Goal: Task Accomplishment & Management: Use online tool/utility

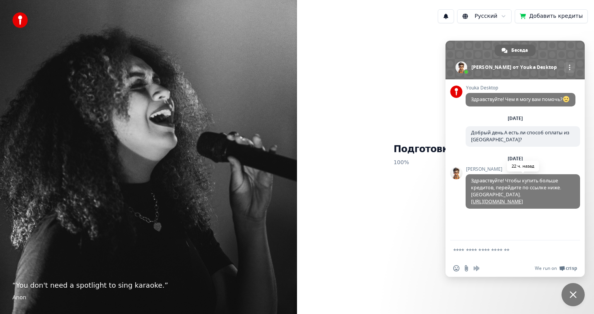
click at [501, 201] on link "[URL][DOMAIN_NAME]" at bounding box center [497, 201] width 52 height 7
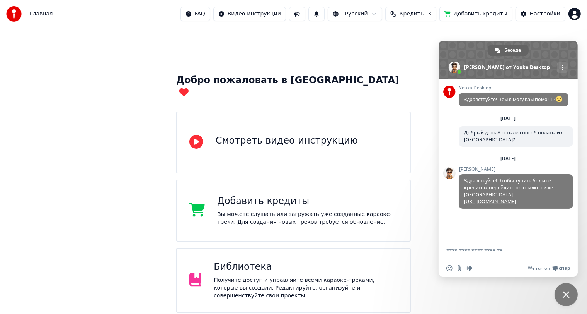
scroll to position [1, 0]
click at [573, 292] on span "Закрыть чат" at bounding box center [566, 294] width 23 height 23
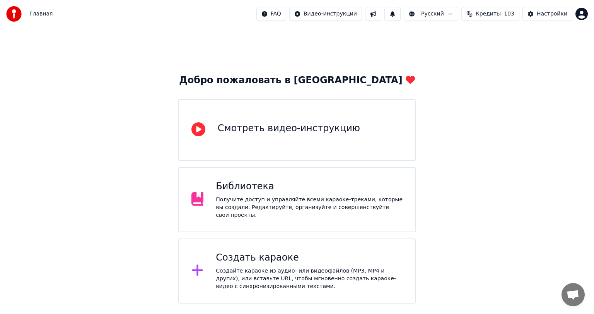
click at [491, 12] on span "Кредиты" at bounding box center [488, 14] width 25 height 8
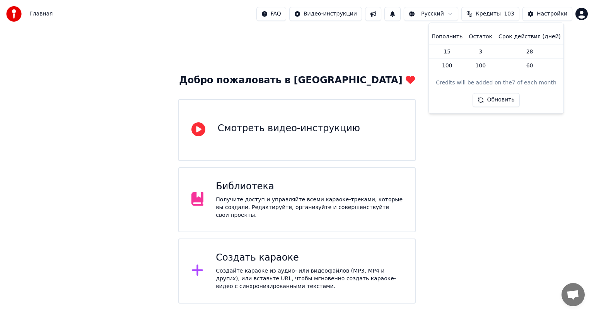
click at [491, 12] on span "Кредиты" at bounding box center [488, 14] width 25 height 8
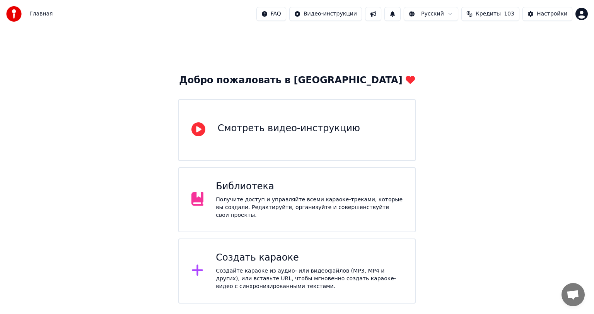
click at [268, 253] on div "Создать караоке" at bounding box center [309, 257] width 187 height 12
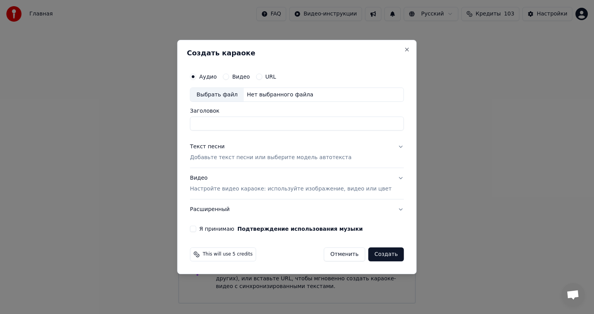
click at [244, 123] on input "Заголовок" at bounding box center [297, 124] width 214 height 14
type input "**********"
click at [227, 158] on p "Добавьте текст песни или выберите модель автотекста" at bounding box center [271, 158] width 162 height 8
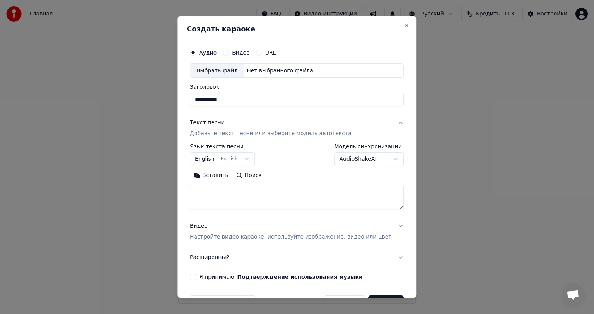
click at [222, 158] on button "English English" at bounding box center [222, 159] width 65 height 14
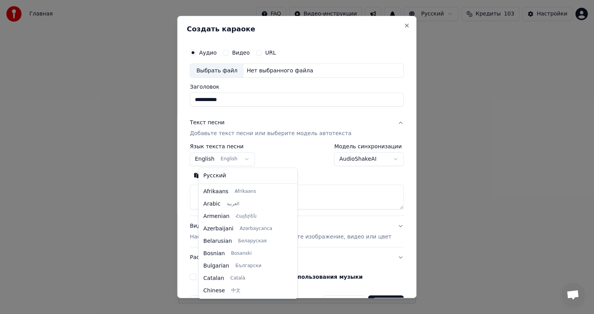
scroll to position [62, 0]
select select "**"
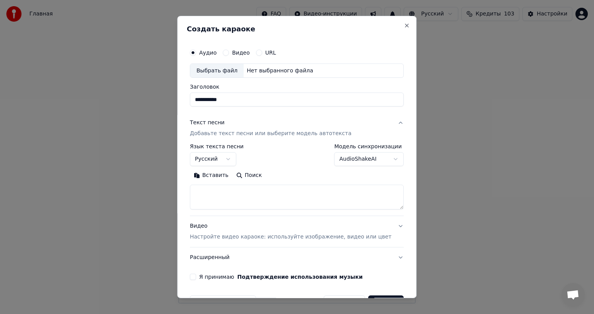
click at [213, 194] on textarea at bounding box center [297, 197] width 214 height 25
paste textarea "**********"
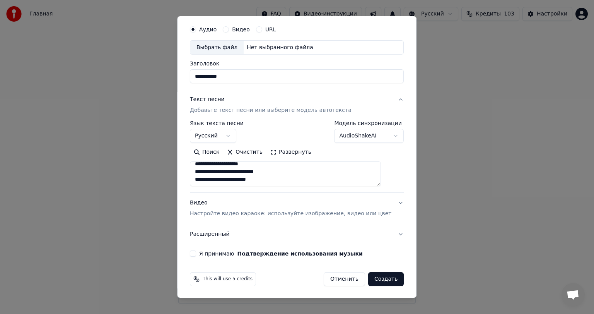
type textarea "**********"
click at [302, 215] on p "Настройте видео караоке: используйте изображение, видео или цвет" at bounding box center [290, 214] width 201 height 8
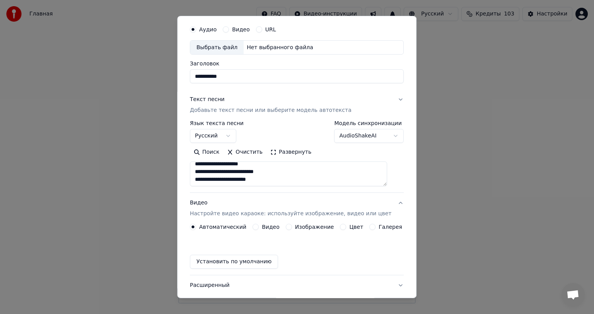
scroll to position [2, 0]
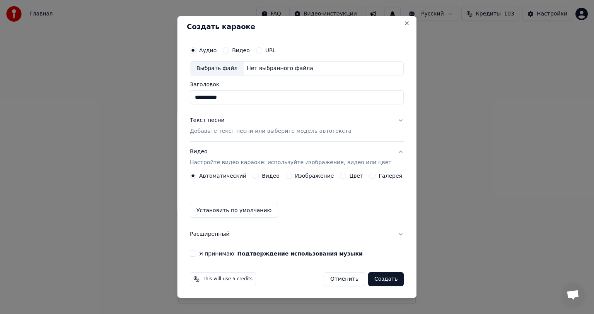
click at [259, 175] on button "Видео" at bounding box center [256, 175] width 6 height 6
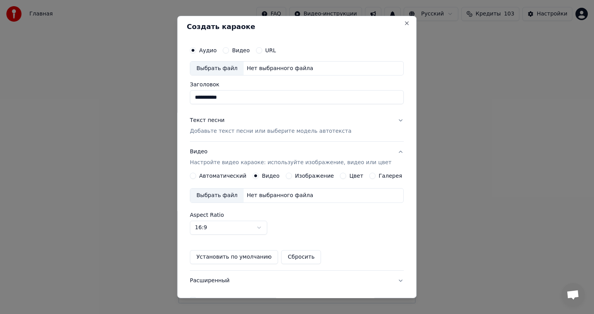
click at [221, 194] on div "Выбрать файл" at bounding box center [216, 195] width 53 height 14
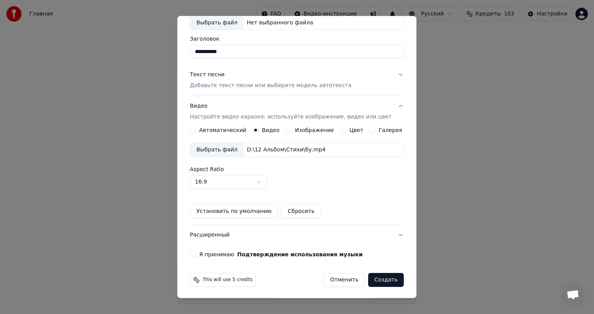
scroll to position [48, 0]
click at [196, 251] on button "Я принимаю Подтверждение использования музыки" at bounding box center [193, 254] width 6 height 6
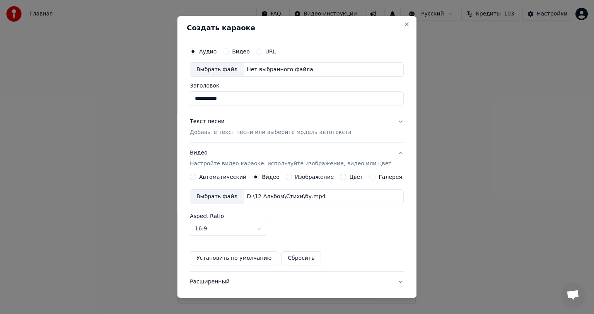
scroll to position [0, 0]
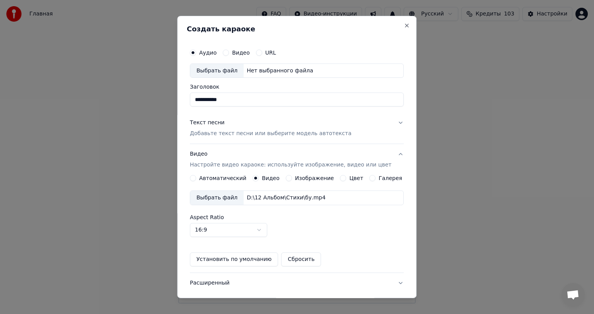
click at [229, 54] on button "Видео" at bounding box center [226, 52] width 6 height 6
click at [196, 54] on button "Аудио" at bounding box center [193, 52] width 6 height 6
click at [228, 53] on button "Видео" at bounding box center [226, 52] width 6 height 6
click at [225, 101] on input "Заголовок" at bounding box center [297, 100] width 214 height 14
click at [254, 132] on p "Добавьте текст песни или выберите модель автотекста" at bounding box center [271, 134] width 162 height 8
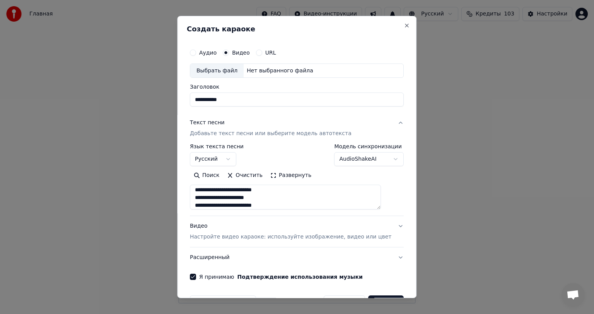
scroll to position [299, 0]
click at [227, 69] on div "Выбрать файл" at bounding box center [216, 71] width 53 height 14
type input "**"
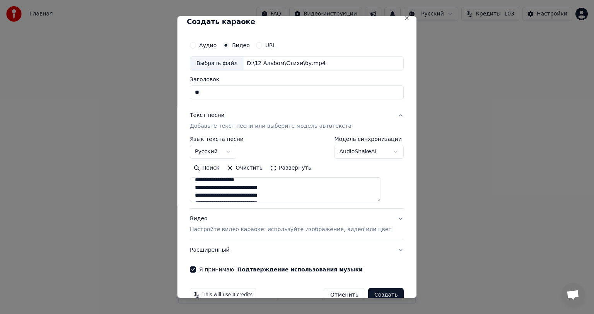
scroll to position [0, 0]
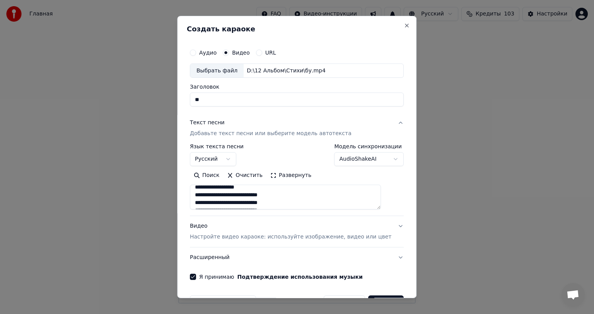
click at [205, 53] on div "Аудио" at bounding box center [203, 52] width 27 height 6
click at [196, 53] on button "Аудио" at bounding box center [193, 52] width 6 height 6
click at [223, 71] on div "Выбрать файл" at bounding box center [216, 71] width 53 height 14
drag, startPoint x: 213, startPoint y: 100, endPoint x: 190, endPoint y: 98, distance: 23.3
click at [191, 99] on div "**********" at bounding box center [296, 157] width 239 height 282
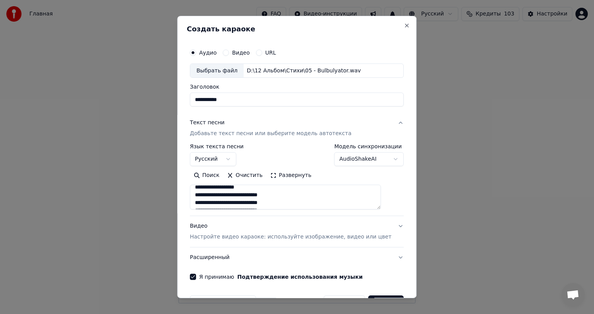
type input "**********"
click at [261, 133] on p "Добавьте текст песни или выберите модель автотекста" at bounding box center [271, 134] width 162 height 8
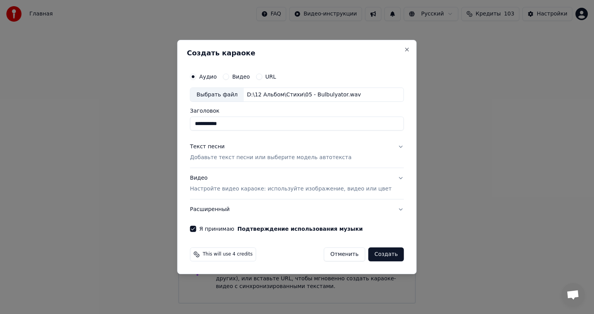
click at [268, 157] on p "Добавьте текст песни или выберите модель автотекста" at bounding box center [271, 158] width 162 height 8
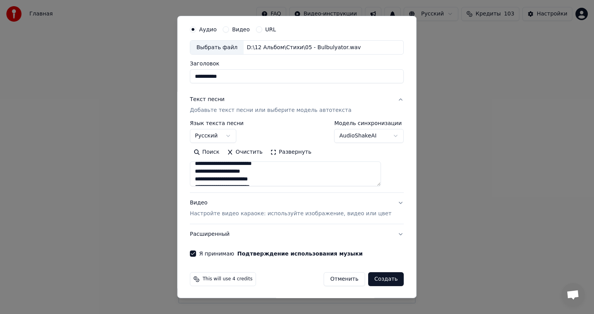
scroll to position [299, 0]
click at [307, 212] on p "Настройте видео караоке: используйте изображение, видео или цвет" at bounding box center [290, 214] width 201 height 8
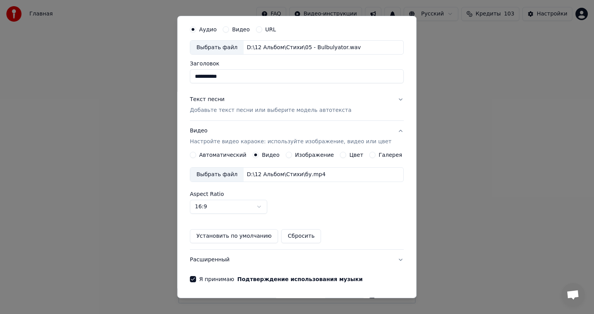
click at [225, 174] on div "Выбрать файл" at bounding box center [216, 174] width 53 height 14
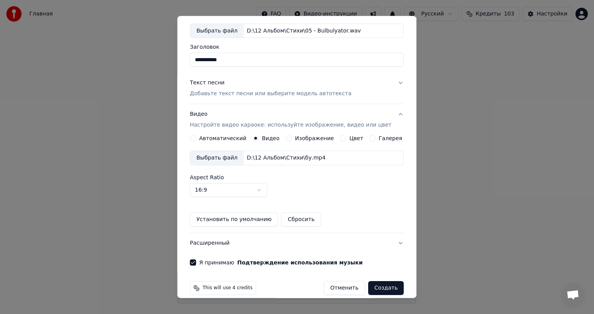
scroll to position [48, 0]
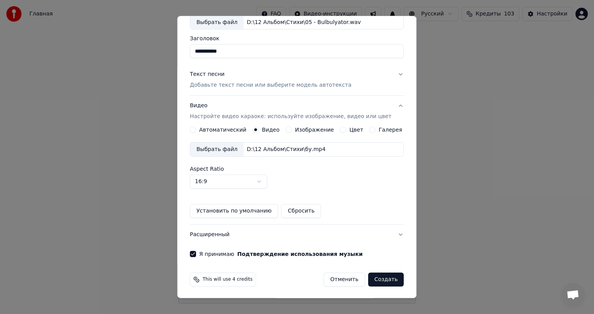
click at [373, 278] on button "Создать" at bounding box center [386, 279] width 36 height 14
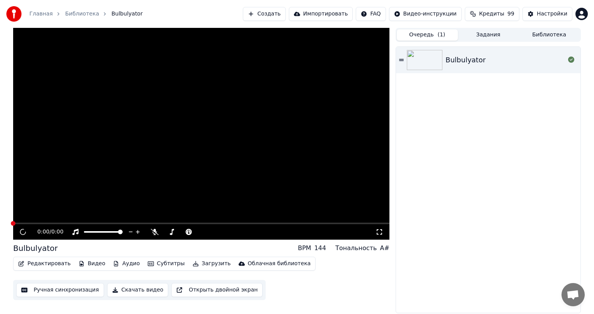
click at [424, 37] on button "Очередь ( 1 )" at bounding box center [427, 34] width 61 height 11
click at [86, 262] on button "Видео" at bounding box center [91, 263] width 33 height 11
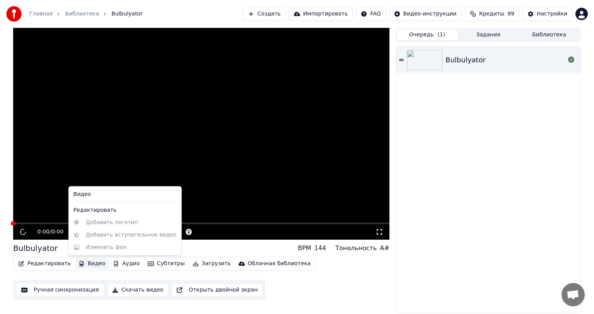
click at [111, 222] on div "Видео Редактировать Добавить логотип Добавить вступительное видео Изменить фон" at bounding box center [124, 220] width 113 height 69
click at [435, 235] on div "Bulbulyator" at bounding box center [488, 180] width 184 height 266
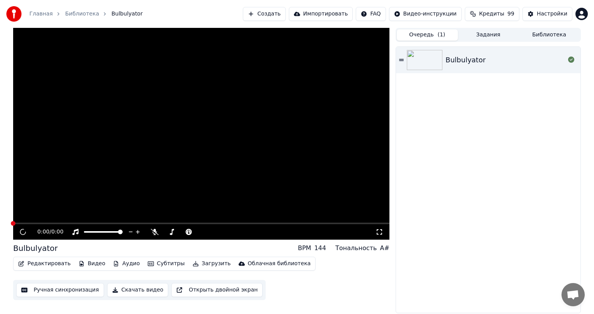
click at [501, 11] on span "Кредиты" at bounding box center [491, 14] width 25 height 8
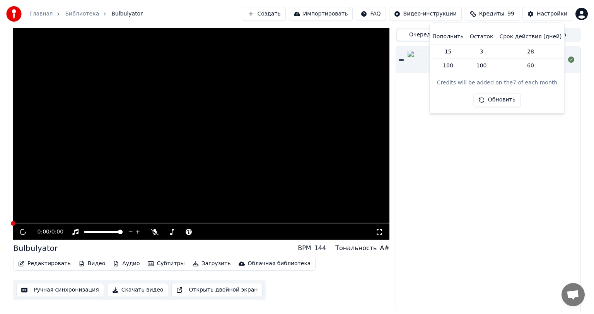
click at [496, 104] on button "Обновить" at bounding box center [497, 100] width 47 height 14
click at [477, 164] on div "Bulbulyator" at bounding box center [488, 180] width 184 height 266
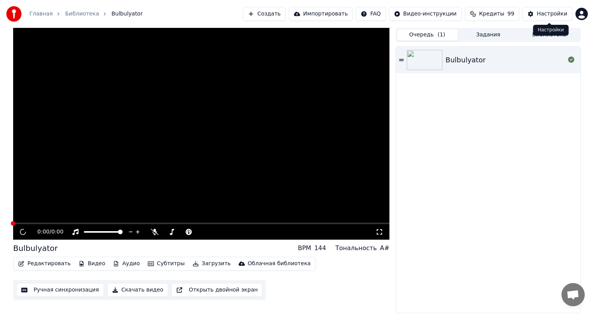
click at [555, 14] on div "Настройки" at bounding box center [552, 14] width 31 height 8
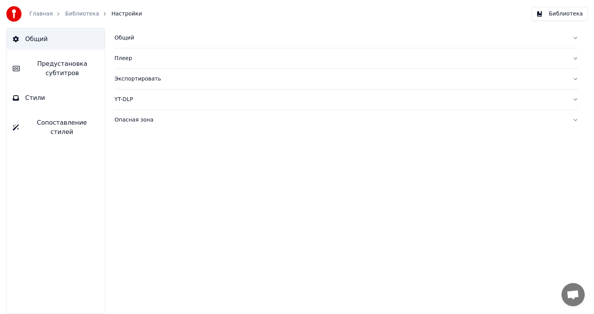
click at [574, 37] on button "Общий" at bounding box center [346, 38] width 464 height 20
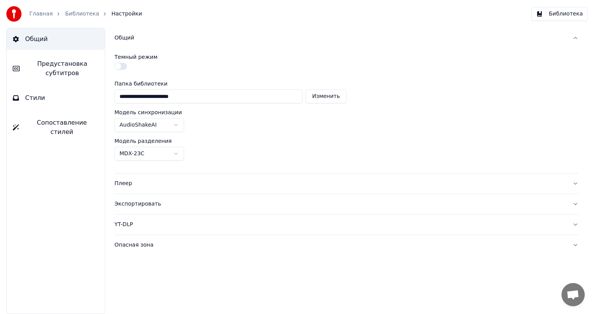
click at [574, 37] on button "Общий" at bounding box center [346, 38] width 464 height 20
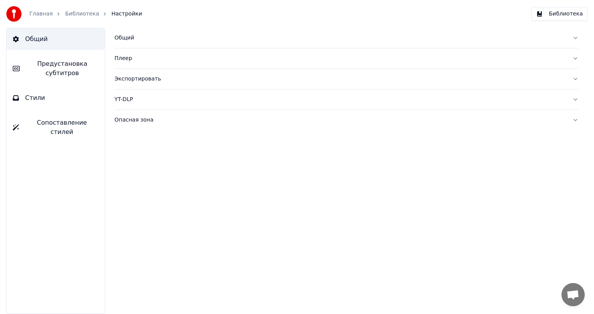
click at [575, 59] on button "Плеер" at bounding box center [346, 58] width 464 height 20
click at [575, 60] on button "Плеер" at bounding box center [346, 58] width 464 height 20
click at [574, 79] on button "Экспортировать" at bounding box center [346, 79] width 464 height 20
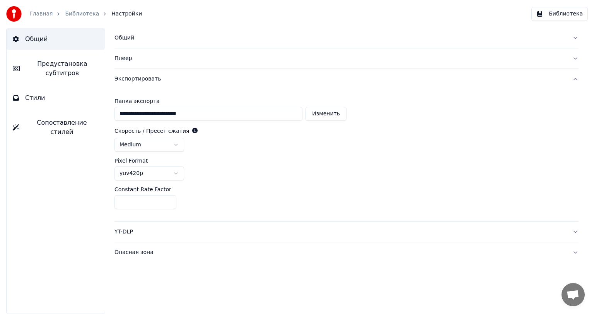
click at [574, 79] on button "Экспортировать" at bounding box center [346, 79] width 464 height 20
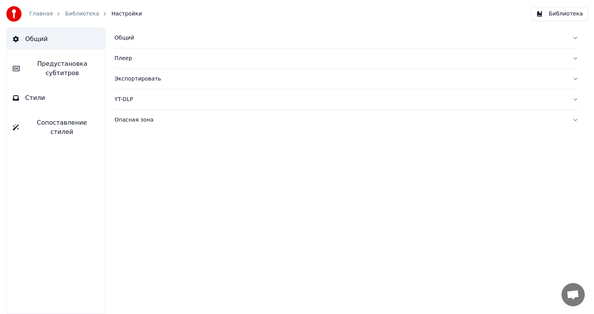
drag, startPoint x: 573, startPoint y: 116, endPoint x: 573, endPoint y: 120, distance: 3.9
click at [573, 118] on button "Опасная зона" at bounding box center [346, 120] width 464 height 20
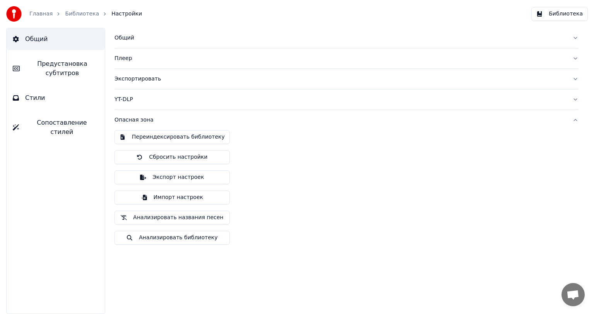
click at [80, 13] on link "Библиотека" at bounding box center [82, 14] width 34 height 8
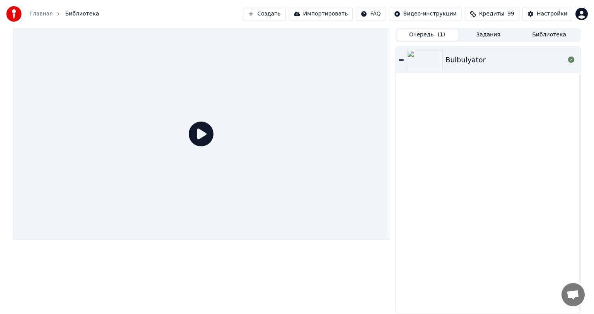
click at [50, 12] on div "Главная" at bounding box center [45, 14] width 32 height 8
click at [40, 12] on link "Главная" at bounding box center [40, 14] width 23 height 8
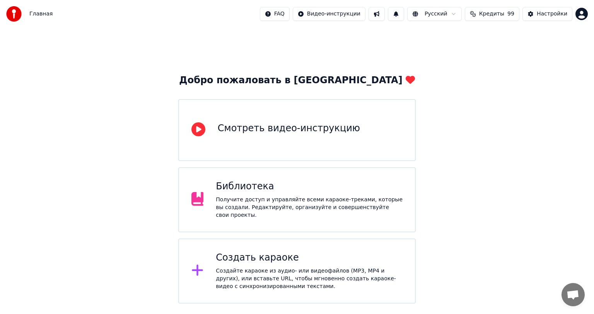
click at [87, 14] on div "Главная FAQ Видео-инструкции Русский Кредиты 99 Настройки" at bounding box center [297, 14] width 594 height 28
click at [293, 184] on div "Библиотека" at bounding box center [309, 186] width 187 height 12
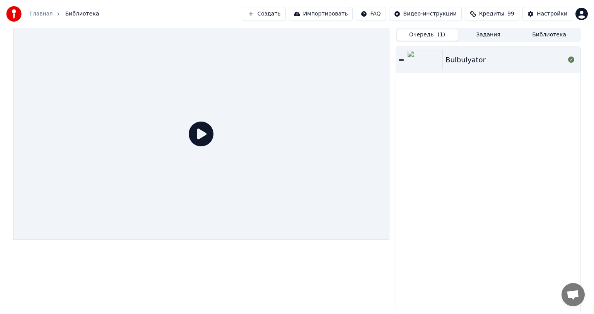
click at [202, 133] on icon at bounding box center [201, 133] width 25 height 25
click at [549, 15] on div "Настройки" at bounding box center [552, 14] width 31 height 8
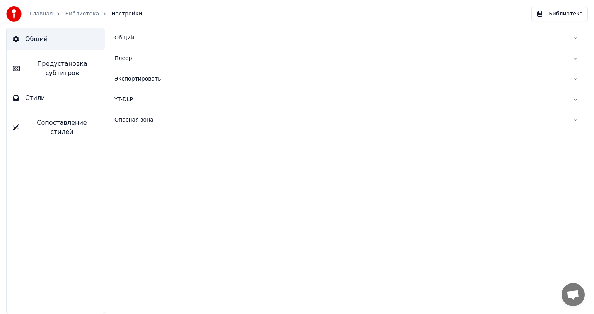
click at [37, 15] on link "Главная" at bounding box center [40, 14] width 23 height 8
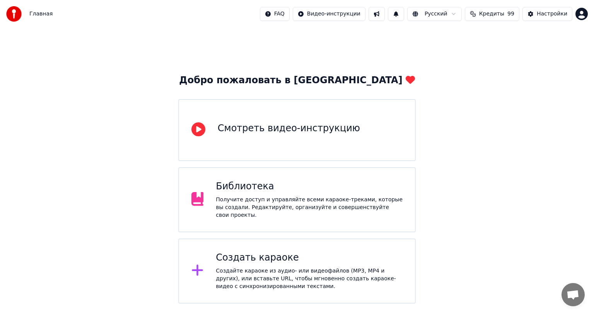
click at [486, 183] on div "Добро пожаловать в Youka Смотреть видео-инструкцию Библиотека Получите доступ и…" at bounding box center [297, 165] width 594 height 275
click at [284, 267] on div "Создайте караоке из аудио- или видеофайлов (MP3, MP4 и других), или вставьте UR…" at bounding box center [309, 278] width 187 height 23
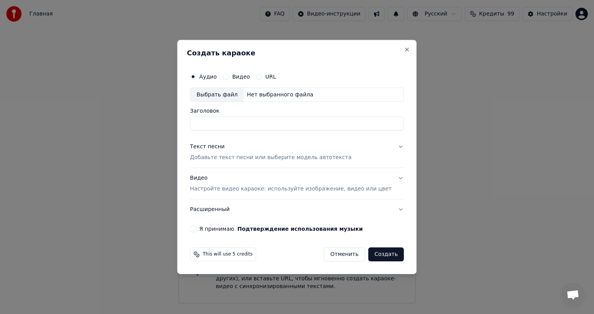
click at [239, 77] on div "Видео" at bounding box center [236, 76] width 27 height 6
click at [232, 74] on div "Аудио Видео URL" at bounding box center [233, 76] width 86 height 6
click at [229, 77] on button "Видео" at bounding box center [226, 76] width 6 height 6
click at [227, 77] on circle "button" at bounding box center [226, 76] width 3 height 3
click at [226, 93] on div "Выбрать файл" at bounding box center [216, 95] width 53 height 14
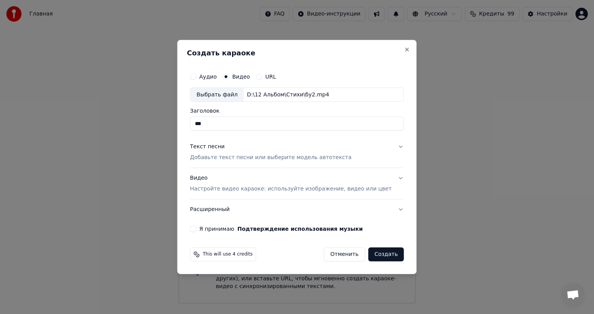
drag, startPoint x: 224, startPoint y: 122, endPoint x: 175, endPoint y: 124, distance: 49.5
click at [176, 125] on body "Главная FAQ Видео-инструкции Русский Кредиты 99 Настройки Добро пожаловать в Yo…" at bounding box center [297, 151] width 594 height 303
type input "*******"
click at [247, 157] on p "Добавьте текст песни или выберите модель автотекста" at bounding box center [271, 158] width 162 height 8
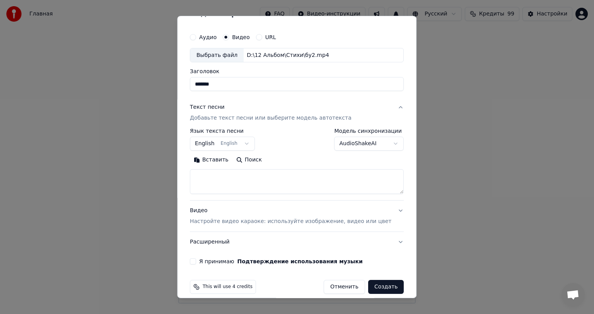
scroll to position [23, 0]
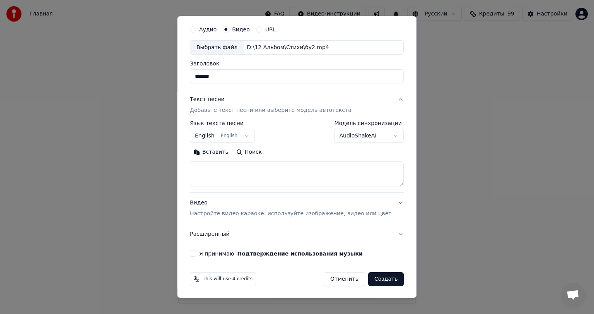
click at [218, 133] on body "Главная FAQ Видео-инструкции Русский Кредиты 99 Настройки Добро пожаловать в Yo…" at bounding box center [297, 151] width 594 height 303
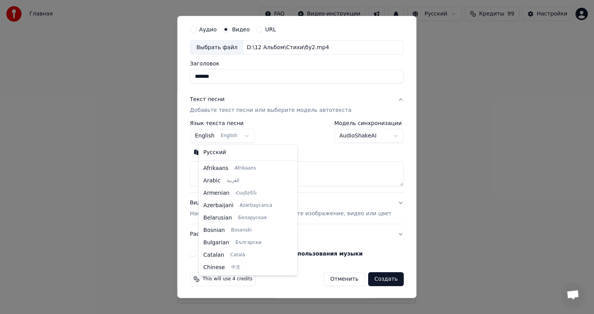
scroll to position [62, 0]
select select "**"
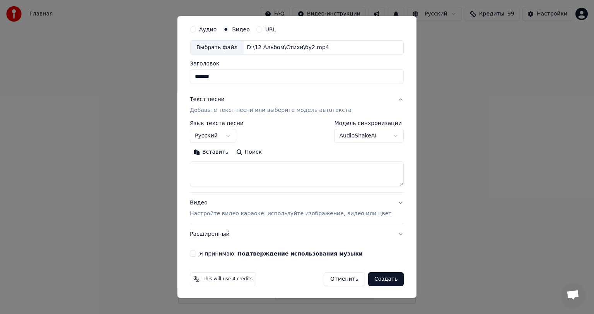
click at [222, 169] on textarea at bounding box center [297, 174] width 214 height 25
paste textarea "**********"
type textarea "**********"
click at [350, 212] on p "Настройте видео караоке: используйте изображение, видео или цвет" at bounding box center [290, 214] width 201 height 8
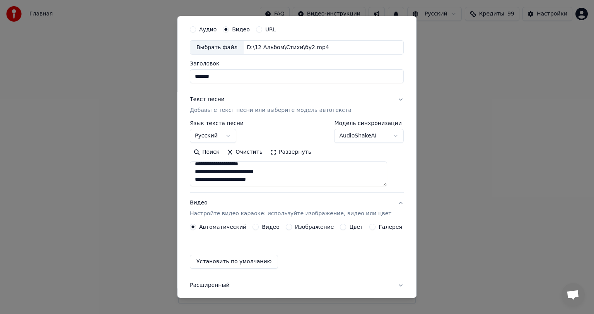
scroll to position [2, 0]
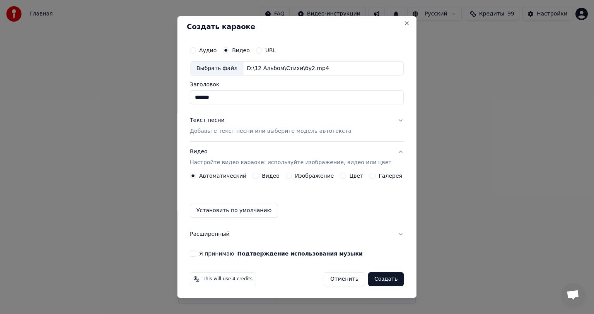
click at [196, 254] on button "Я принимаю Подтверждение использования музыки" at bounding box center [193, 253] width 6 height 6
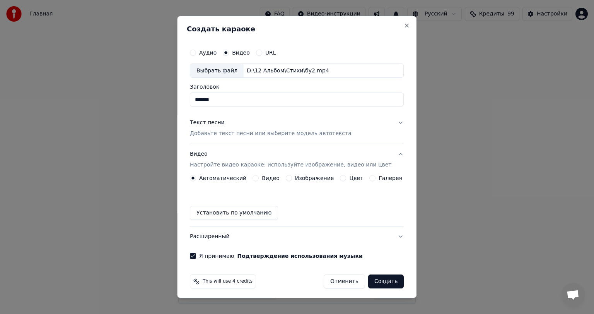
click at [370, 278] on button "Создать" at bounding box center [386, 281] width 36 height 14
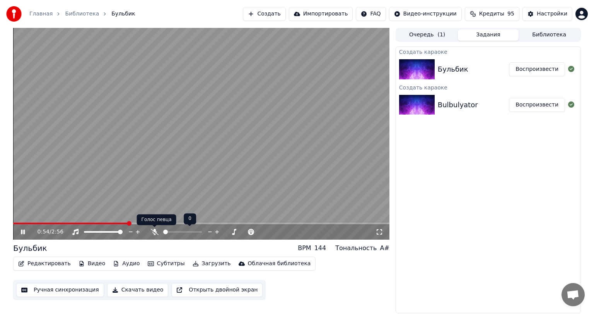
click at [153, 231] on icon at bounding box center [155, 232] width 8 height 6
click at [156, 230] on icon at bounding box center [155, 232] width 8 height 6
click at [155, 230] on icon at bounding box center [155, 232] width 8 height 6
click at [181, 231] on span at bounding box center [172, 232] width 19 height 2
click at [220, 223] on span at bounding box center [201, 223] width 376 height 2
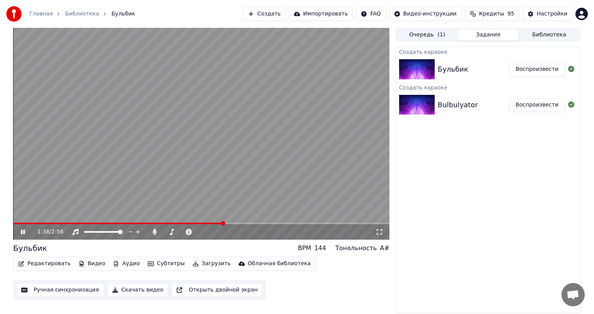
click at [237, 224] on span at bounding box center [201, 223] width 376 height 2
click at [252, 224] on span at bounding box center [201, 223] width 376 height 2
click at [153, 231] on icon at bounding box center [155, 232] width 8 height 6
click at [341, 223] on span at bounding box center [201, 223] width 376 height 2
click at [359, 223] on span at bounding box center [201, 223] width 376 height 2
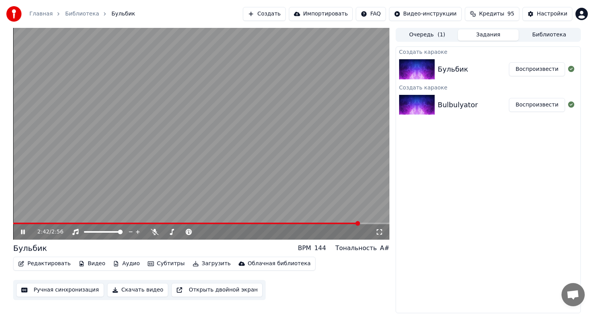
click at [374, 222] on span at bounding box center [201, 223] width 376 height 2
click at [88, 264] on button "Видео" at bounding box center [91, 263] width 33 height 11
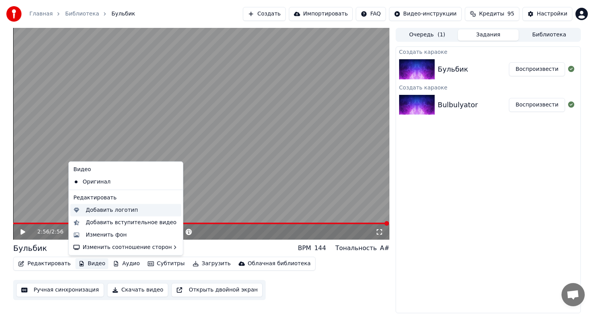
click at [99, 210] on div "Добавить логотип" at bounding box center [112, 210] width 52 height 8
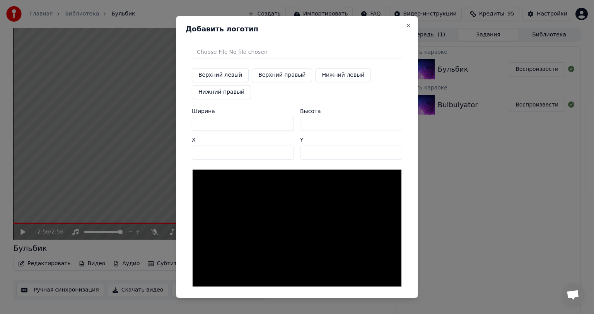
click at [220, 74] on button "Верхний левый" at bounding box center [220, 75] width 57 height 14
click at [210, 53] on input "file" at bounding box center [297, 52] width 210 height 14
type input "**********"
type input "**"
click at [405, 25] on button "Close" at bounding box center [408, 25] width 6 height 6
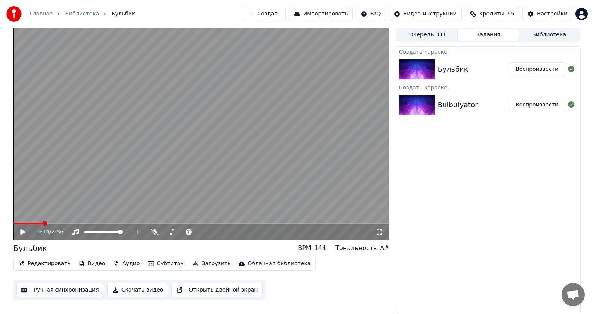
click at [42, 224] on span at bounding box center [28, 223] width 30 height 2
click at [200, 263] on button "Загрузить" at bounding box center [211, 263] width 44 height 11
click at [421, 244] on div "Создать караоке Бульбик Воспроизвести Создать караоке Bulbulyator Воспроизвести" at bounding box center [488, 179] width 185 height 266
click at [124, 292] on button "Скачать видео" at bounding box center [137, 290] width 61 height 14
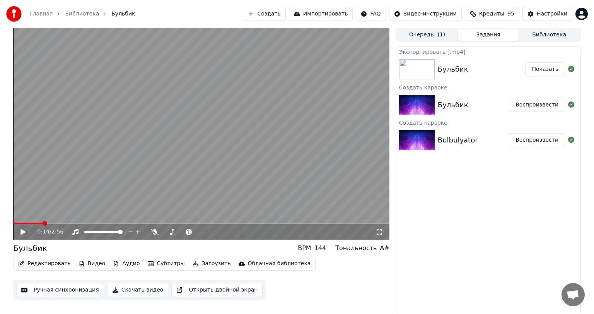
click at [548, 69] on button "Показать" at bounding box center [545, 69] width 40 height 14
click at [282, 14] on button "Создать" at bounding box center [264, 14] width 43 height 14
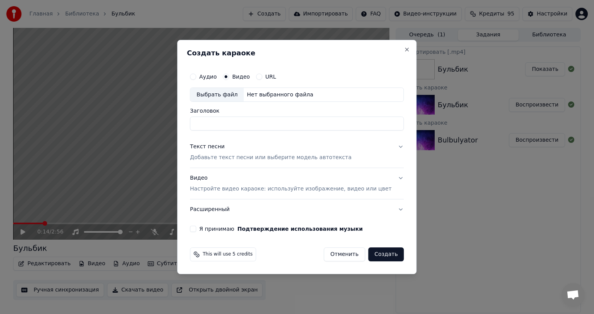
click at [234, 123] on input "Заголовок" at bounding box center [297, 124] width 214 height 14
click at [229, 95] on div "Выбрать файл" at bounding box center [216, 95] width 53 height 14
type input "*****"
drag, startPoint x: 234, startPoint y: 126, endPoint x: 145, endPoint y: 119, distance: 89.6
click at [150, 121] on body "Главная Библиотека Бульбик Создать Импортировать FAQ Видео-инструкции Кредиты 9…" at bounding box center [297, 157] width 594 height 314
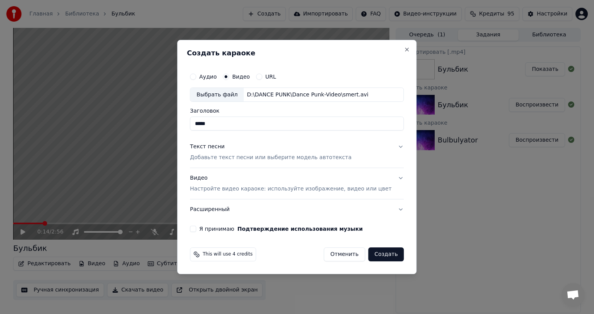
click at [232, 157] on p "Добавьте текст песни или выберите модель автотекста" at bounding box center [271, 158] width 162 height 8
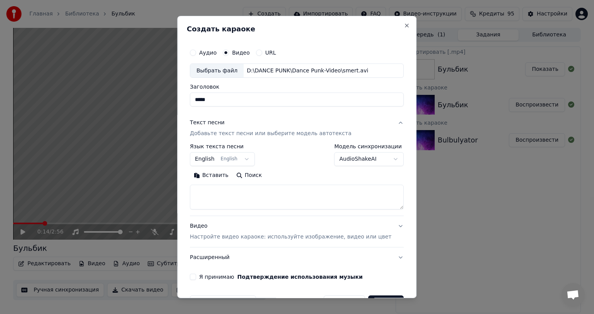
click at [221, 160] on body "Главная Библиотека Бульбик Создать Импортировать FAQ Видео-инструкции Кредиты 9…" at bounding box center [297, 157] width 594 height 314
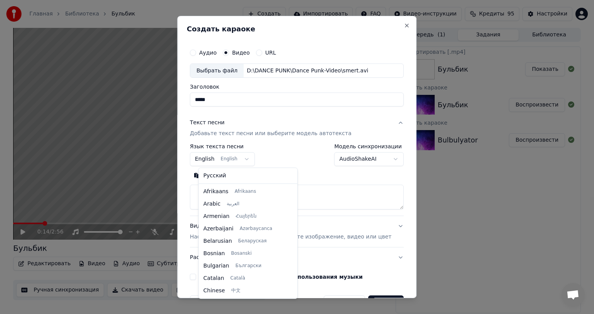
scroll to position [62, 0]
select select "**"
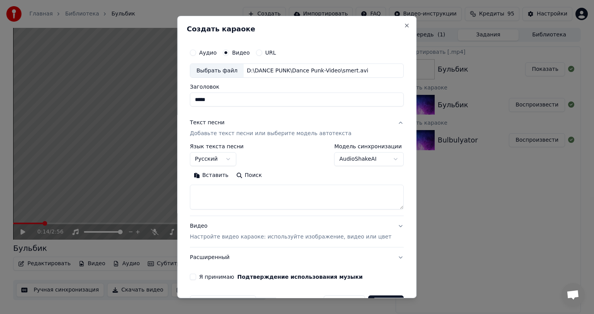
click at [218, 189] on textarea at bounding box center [297, 197] width 214 height 25
paste textarea "**********"
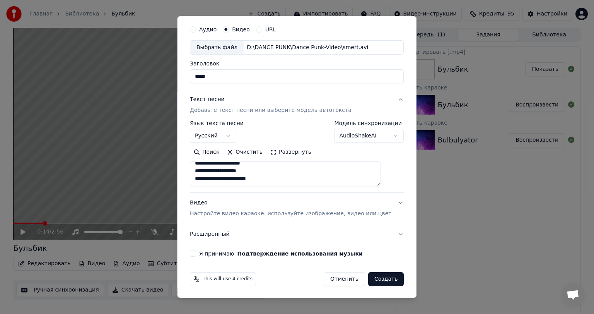
type textarea "**********"
click at [196, 253] on button "Я принимаю Подтверждение использования музыки" at bounding box center [193, 253] width 6 height 6
click at [235, 214] on p "Настройте видео караоке: используйте изображение, видео или цвет" at bounding box center [290, 214] width 201 height 8
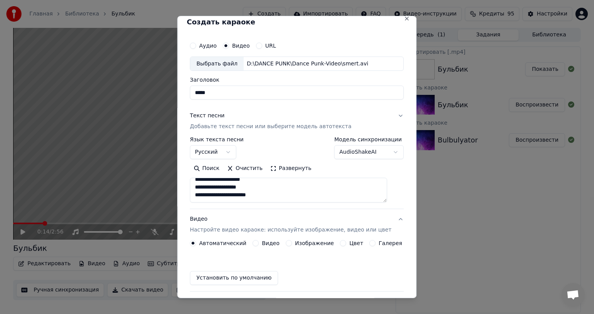
scroll to position [2, 0]
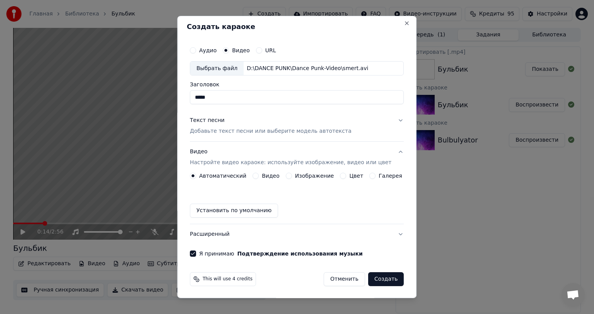
click at [372, 279] on button "Создать" at bounding box center [386, 279] width 36 height 14
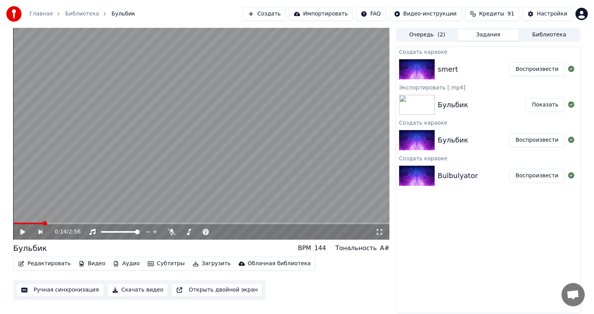
click at [542, 69] on button "Воспроизвести" at bounding box center [537, 69] width 56 height 14
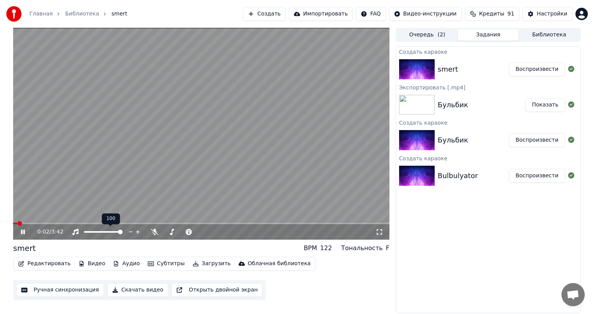
drag, startPoint x: 104, startPoint y: 233, endPoint x: 96, endPoint y: 235, distance: 8.8
click at [96, 235] on div at bounding box center [110, 232] width 62 height 8
click at [99, 231] on span at bounding box center [91, 232] width 15 height 2
click at [99, 231] on span at bounding box center [99, 231] width 5 height 5
click at [90, 232] on span at bounding box center [92, 231] width 5 height 5
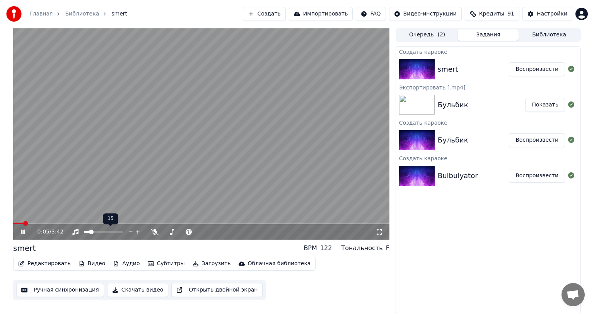
click at [46, 223] on span at bounding box center [201, 223] width 376 height 2
click at [43, 222] on video at bounding box center [201, 134] width 376 height 212
click at [21, 230] on icon at bounding box center [22, 231] width 5 height 5
click at [153, 230] on icon at bounding box center [155, 232] width 8 height 6
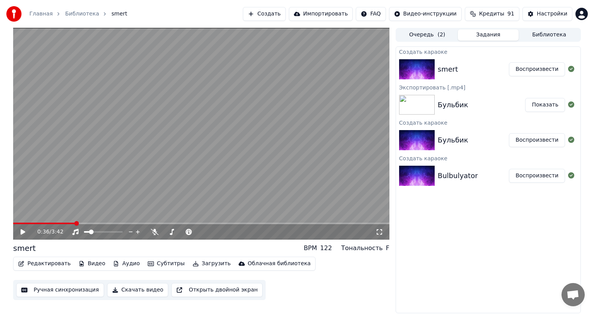
click at [93, 260] on button "Видео" at bounding box center [91, 263] width 33 height 11
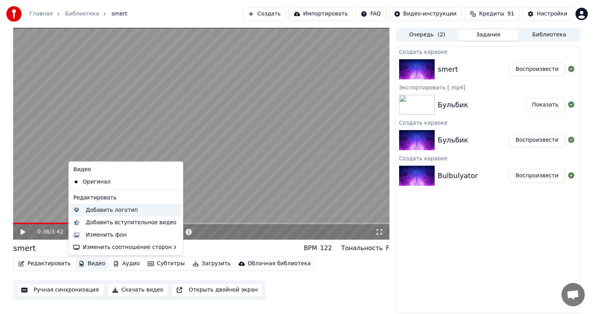
click at [101, 211] on div "Добавить логотип" at bounding box center [112, 210] width 52 height 8
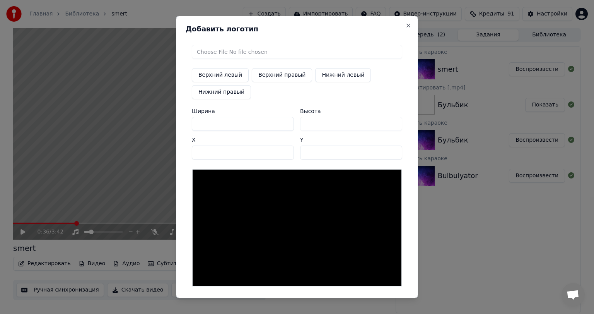
click at [213, 75] on button "Верхний левый" at bounding box center [220, 75] width 57 height 14
click at [220, 50] on input "file" at bounding box center [297, 52] width 210 height 14
type input "**********"
type input "**"
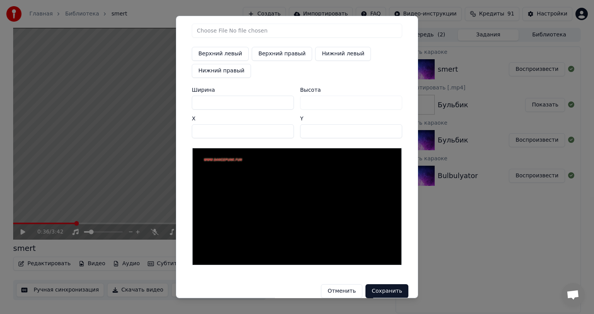
scroll to position [30, 0]
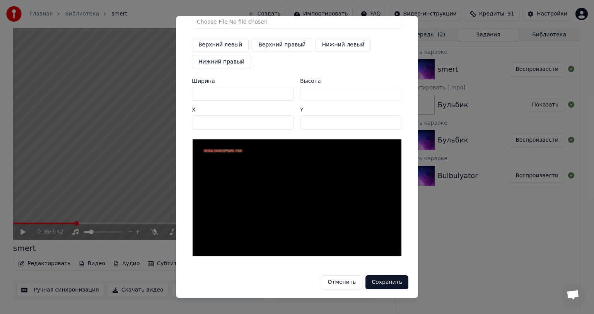
click at [383, 283] on button "Сохранить" at bounding box center [386, 282] width 43 height 14
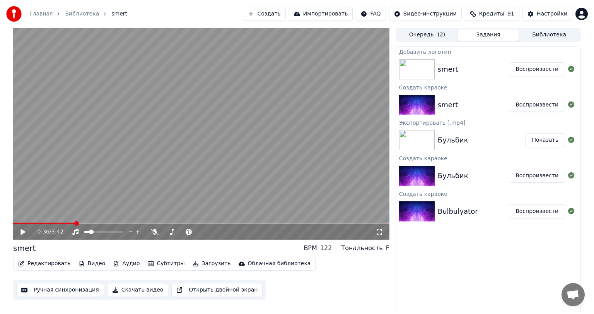
click at [548, 70] on button "Воспроизвести" at bounding box center [537, 69] width 56 height 14
click at [75, 223] on span at bounding box center [201, 223] width 376 height 2
click at [153, 229] on body "Главная Библиотека smert Создать Импортировать FAQ Видео-инструкции Кредиты 91 …" at bounding box center [297, 157] width 594 height 314
click at [154, 231] on icon at bounding box center [155, 232] width 8 height 6
click at [154, 231] on icon at bounding box center [154, 232] width 4 height 6
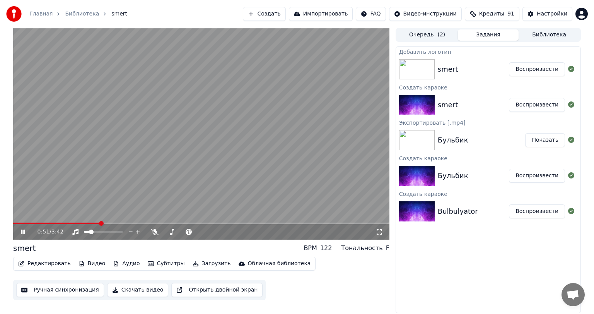
click at [144, 288] on button "Скачать видео" at bounding box center [137, 290] width 61 height 14
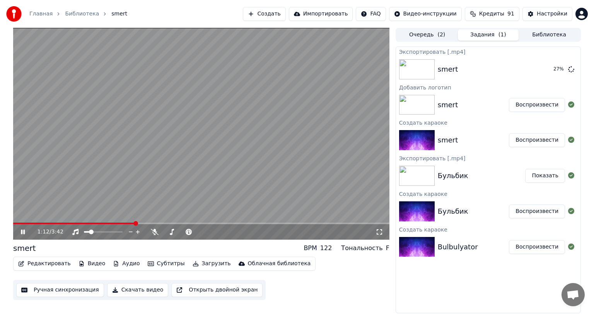
click at [23, 229] on icon at bounding box center [28, 232] width 18 height 6
click at [548, 70] on button "Показать" at bounding box center [545, 69] width 40 height 14
